Goal: Information Seeking & Learning: Learn about a topic

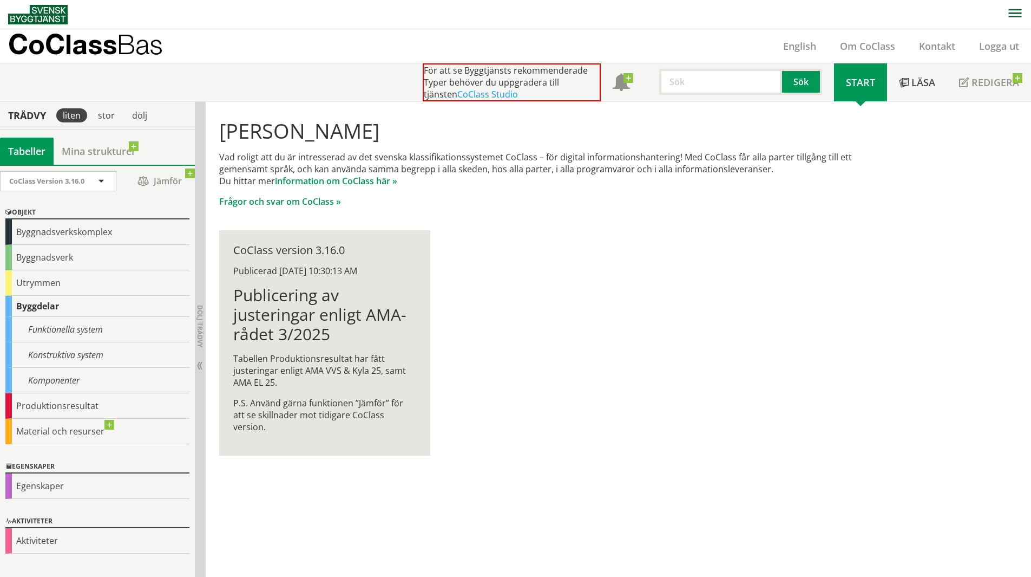
scroll to position [1, 0]
click at [84, 259] on div "Byggnadsverk" at bounding box center [97, 256] width 184 height 25
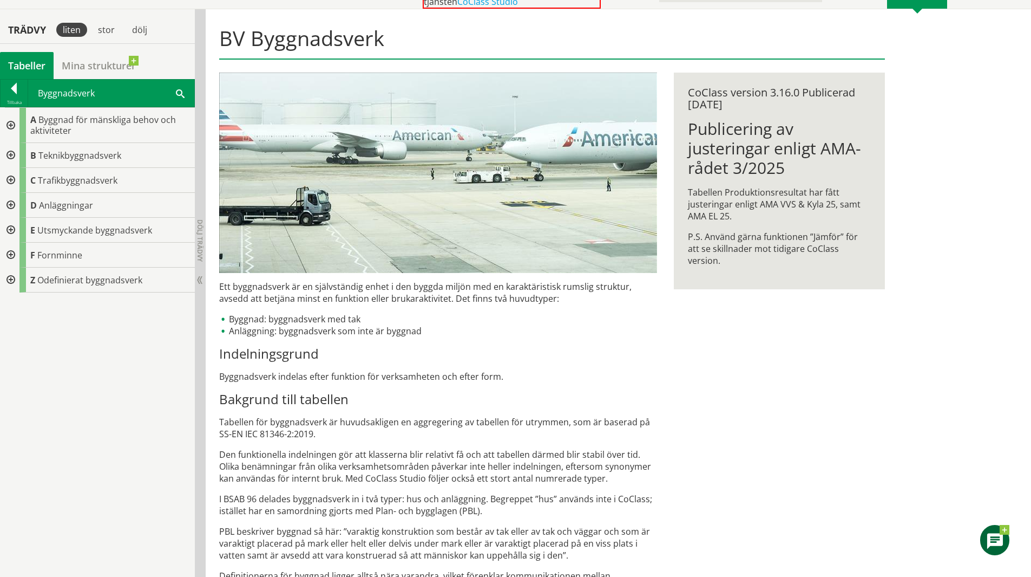
scroll to position [109, 0]
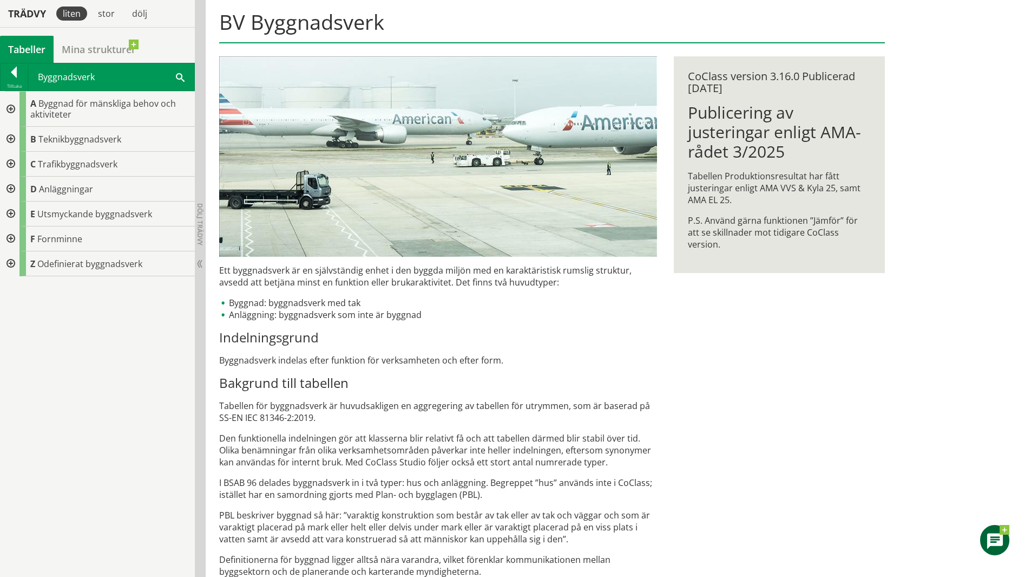
click at [14, 188] on div at bounding box center [9, 189] width 19 height 25
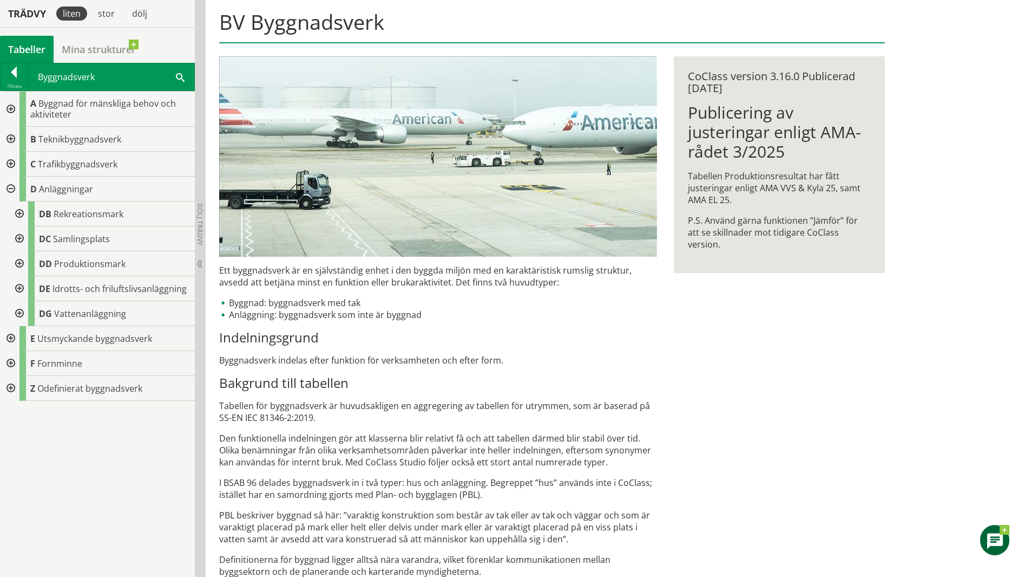
click at [9, 140] on div at bounding box center [9, 139] width 19 height 25
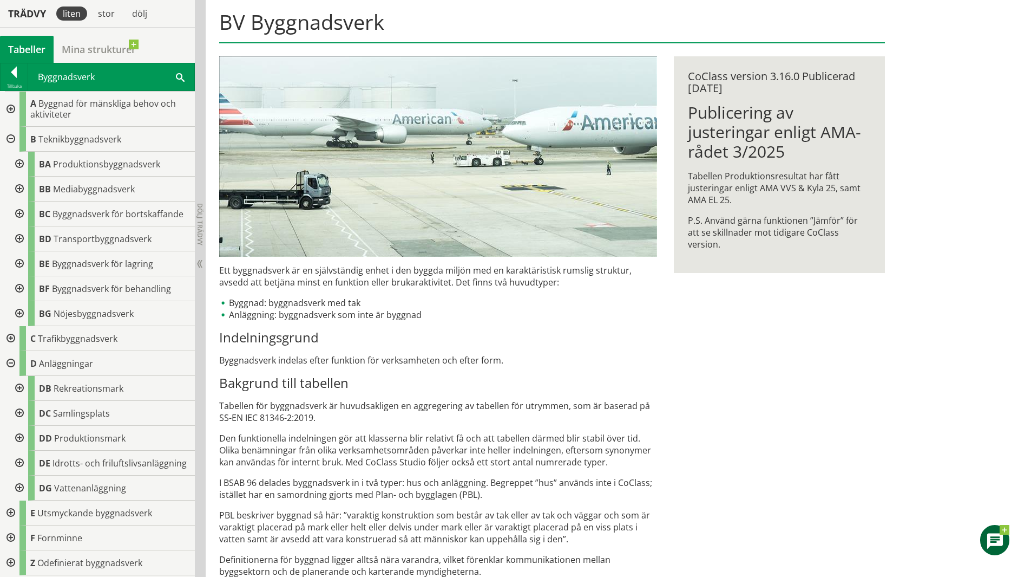
click at [10, 335] on div at bounding box center [9, 338] width 19 height 25
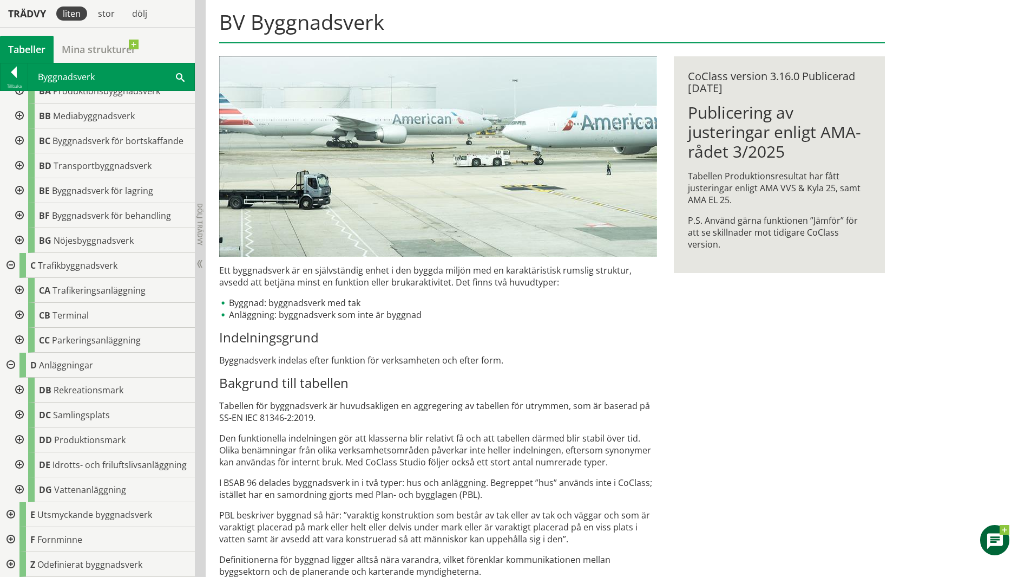
scroll to position [83, 0]
click at [365, 544] on p "PBL beskriver byggnad så här: ”varaktig konstruktion som består av tak eller av…" at bounding box center [438, 527] width 438 height 36
click at [18, 278] on div at bounding box center [18, 290] width 19 height 25
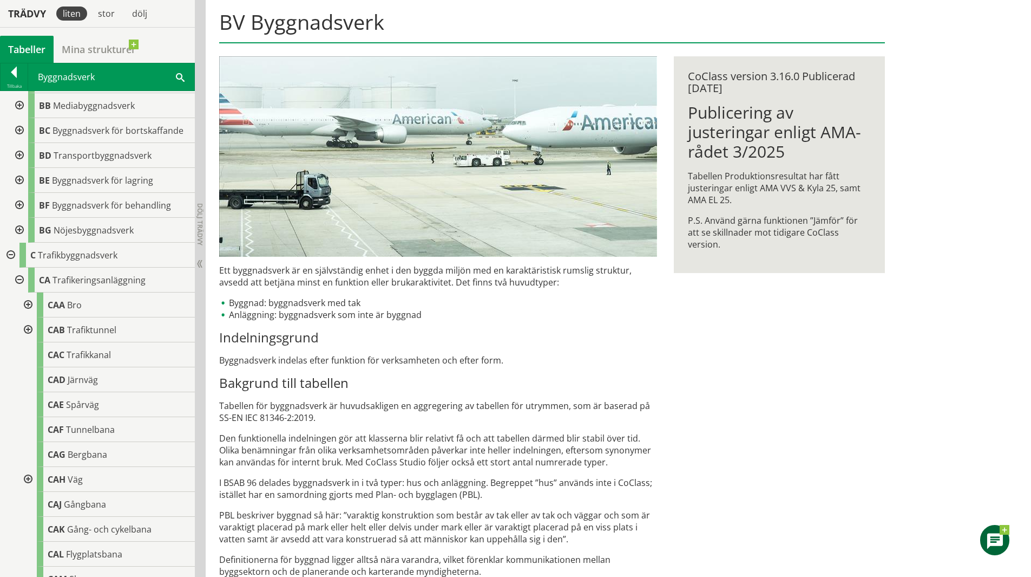
click at [31, 303] on div at bounding box center [26, 304] width 19 height 25
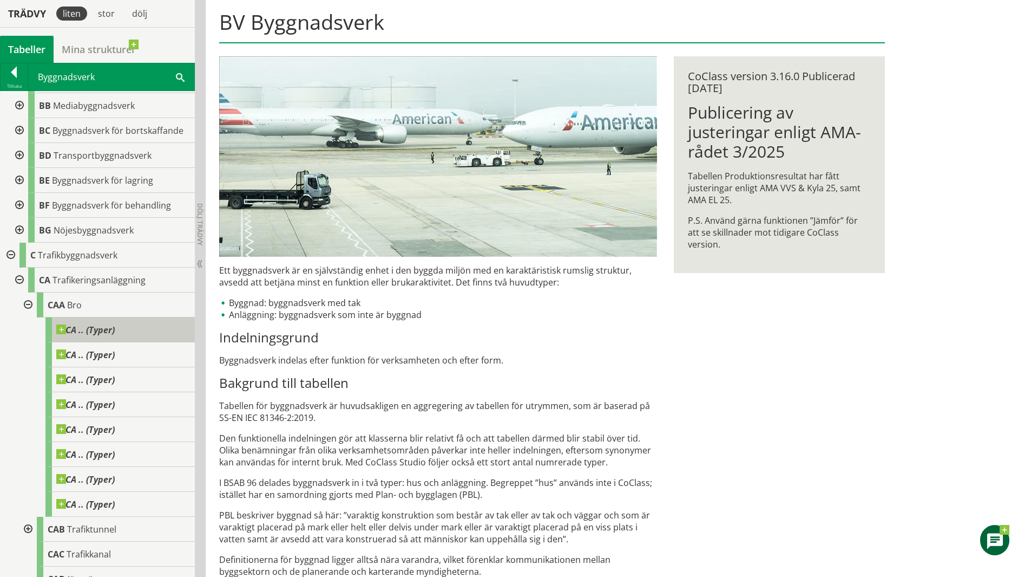
click at [115, 324] on span at bounding box center [115, 324] width 0 height 0
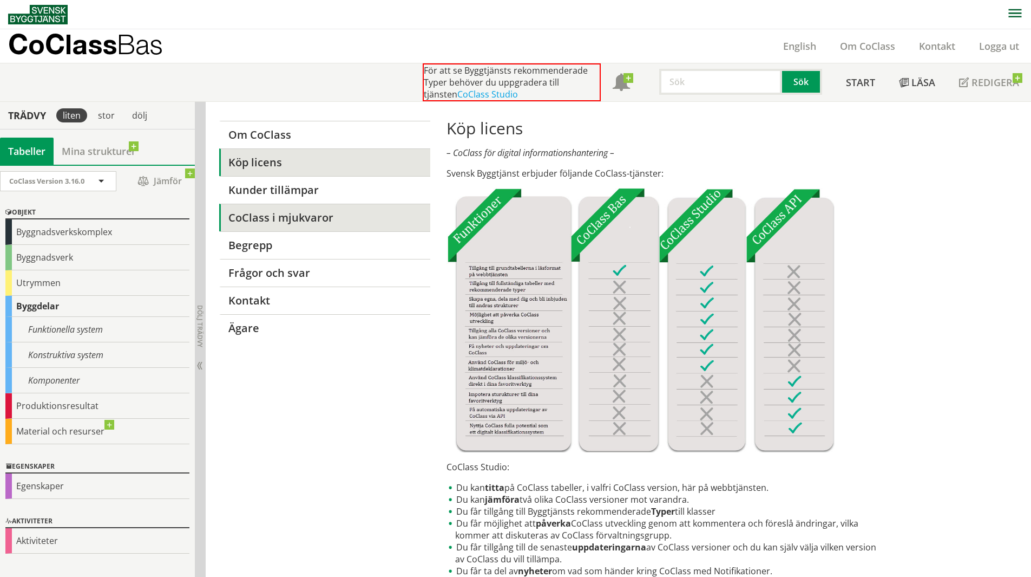
click at [267, 221] on link "CoClass i mjukvaror" at bounding box center [324, 218] width 211 height 28
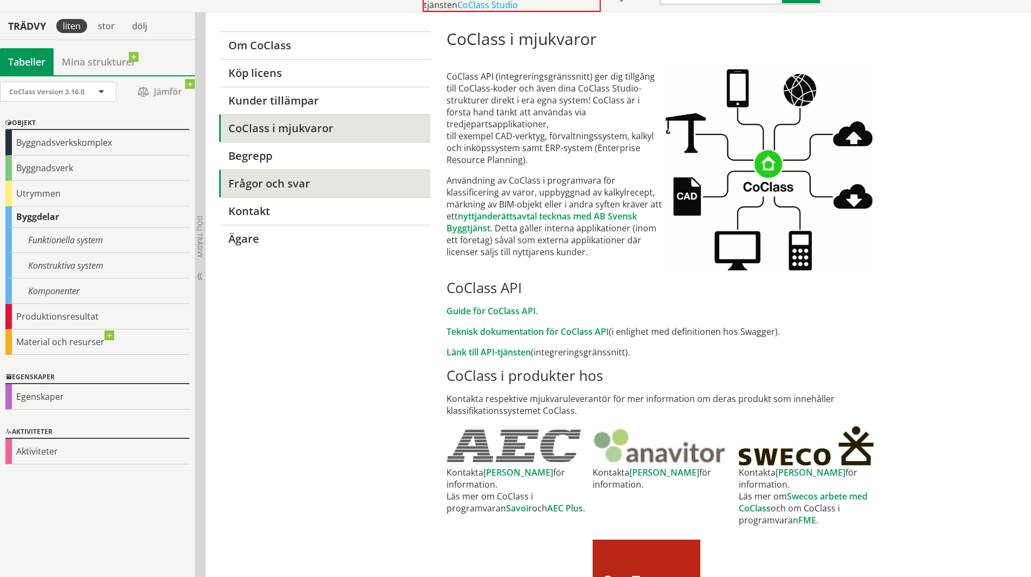
scroll to position [54, 0]
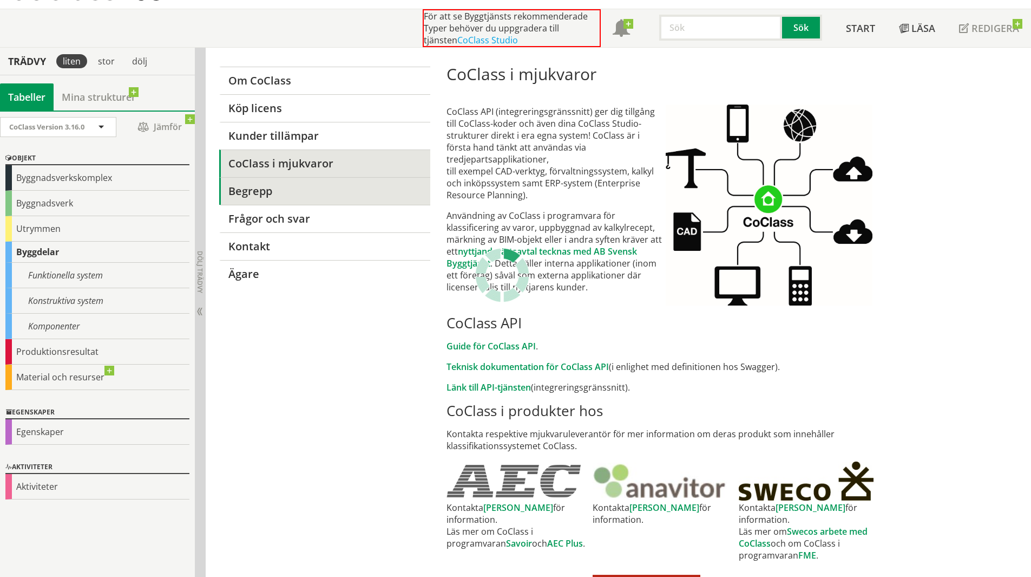
click at [264, 191] on link "Begrepp" at bounding box center [324, 191] width 211 height 28
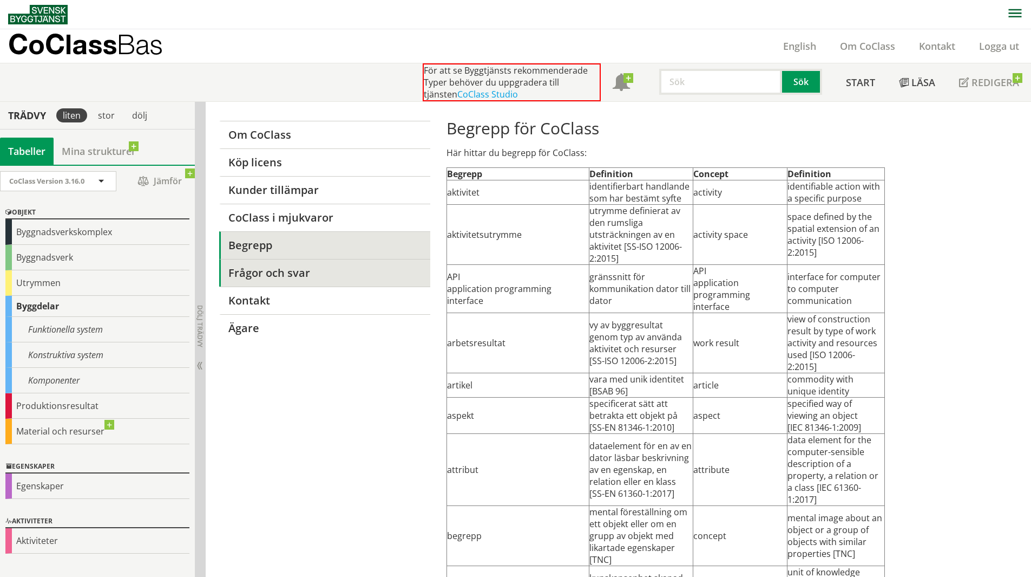
click at [298, 272] on link "Frågor och svar" at bounding box center [324, 273] width 211 height 28
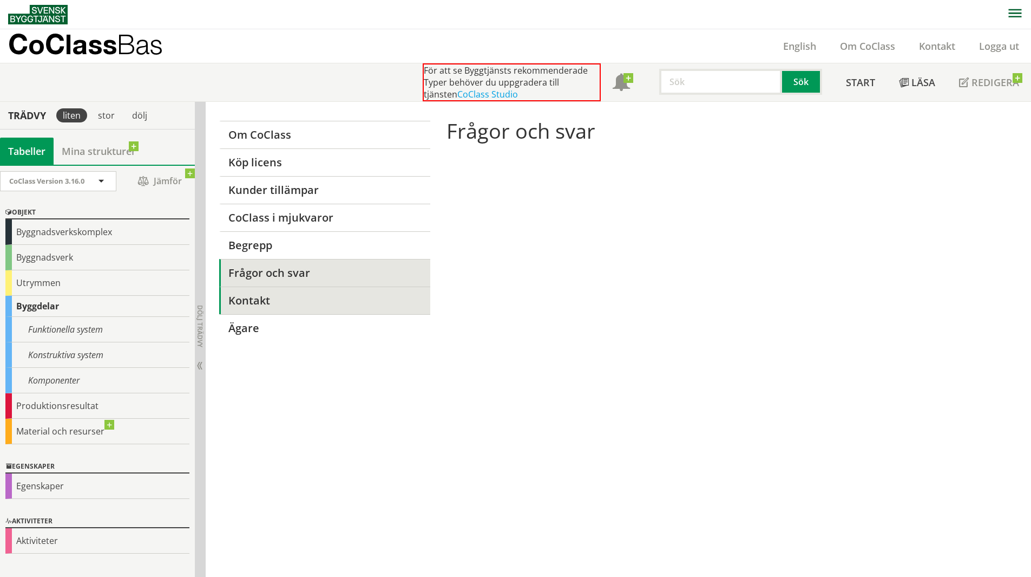
click at [299, 292] on link "Kontakt" at bounding box center [324, 300] width 211 height 28
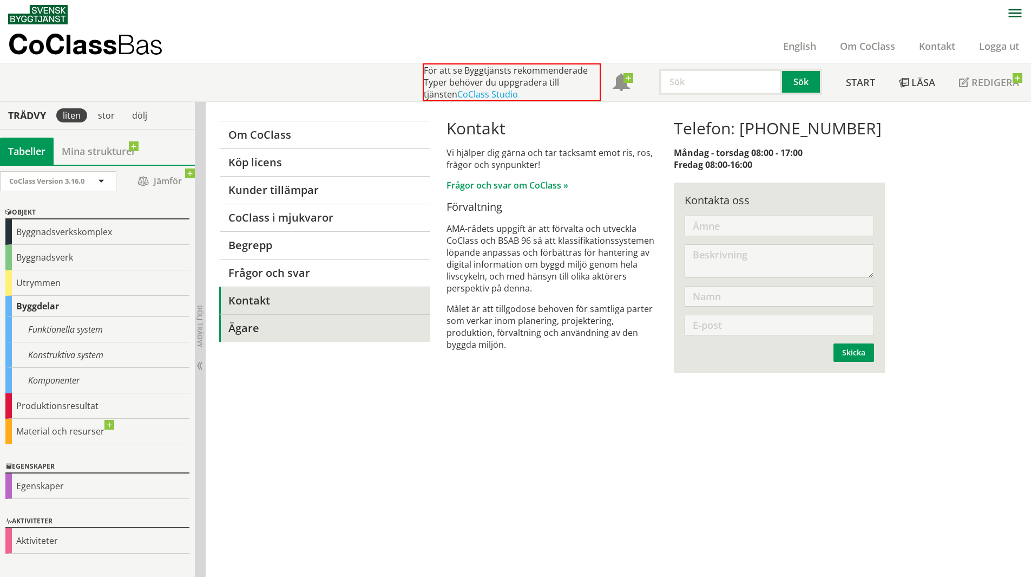
click at [267, 323] on link "Ägare" at bounding box center [324, 328] width 211 height 28
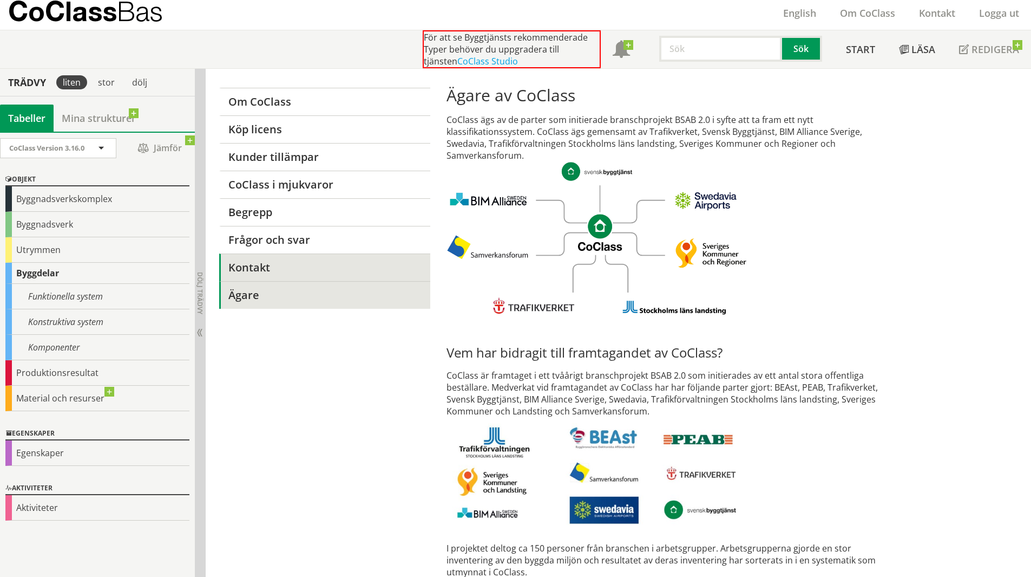
scroll to position [51, 0]
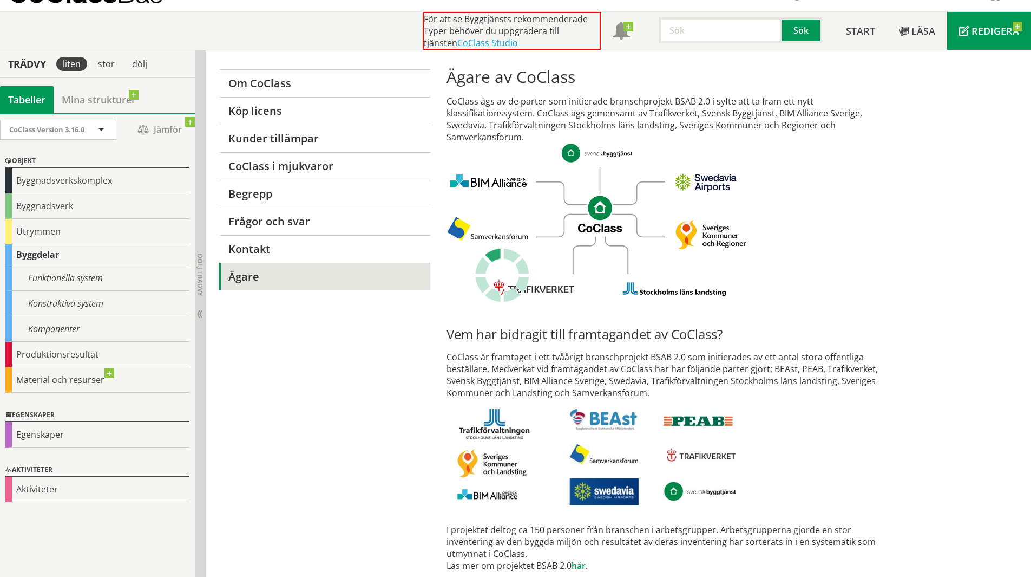
click at [983, 36] on span "Redigera" at bounding box center [996, 30] width 48 height 13
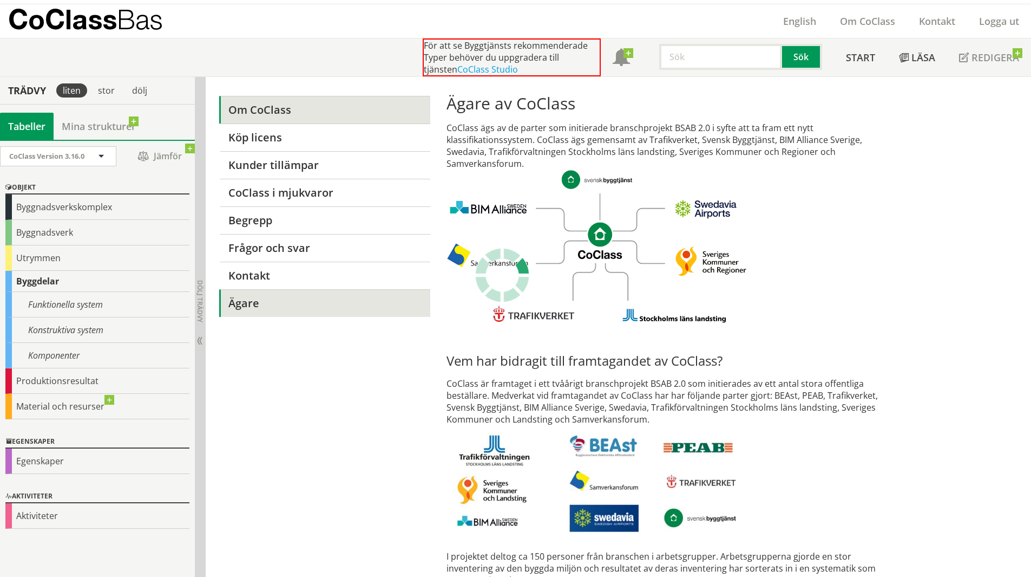
scroll to position [0, 0]
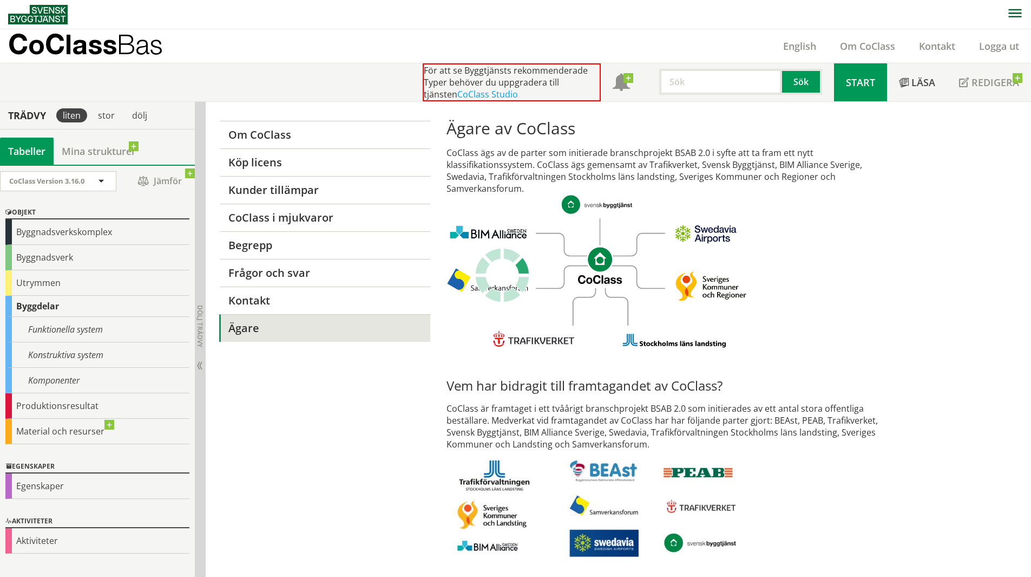
click at [863, 88] on span "Start" at bounding box center [860, 82] width 29 height 13
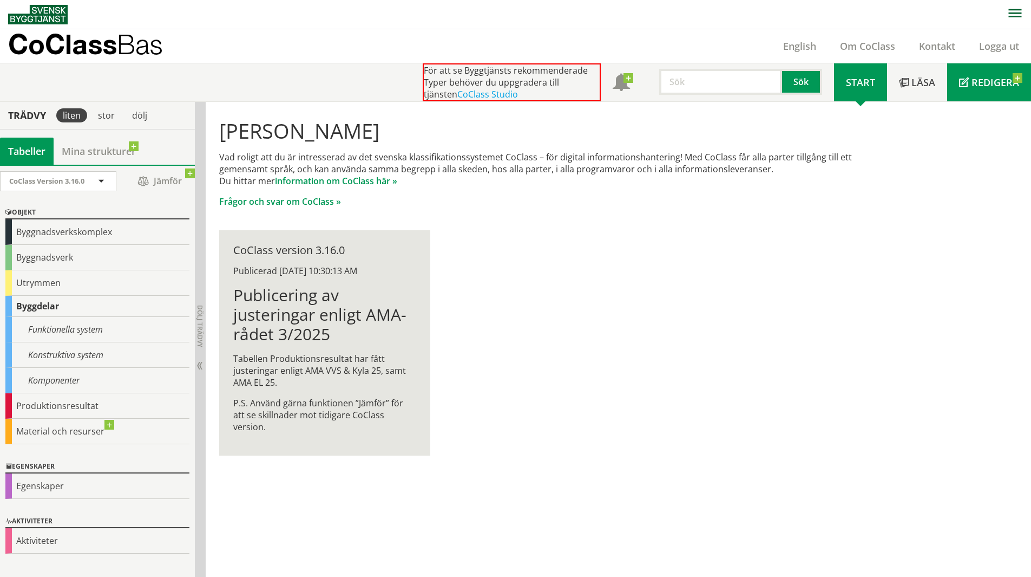
click at [996, 89] on link "Redigera" at bounding box center [990, 82] width 84 height 38
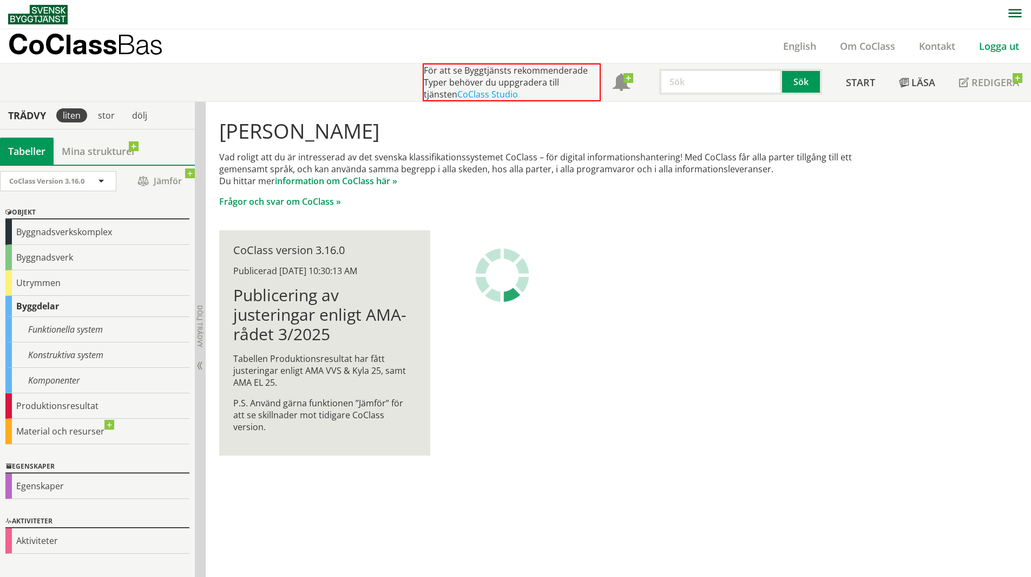
click at [1001, 48] on link "Logga ut" at bounding box center [1000, 46] width 64 height 13
